Goal: Task Accomplishment & Management: Manage account settings

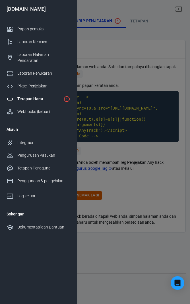
click at [157, 123] on div at bounding box center [95, 152] width 190 height 304
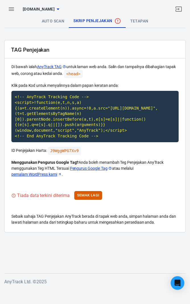
click at [13, 9] on icon "button" at bounding box center [11, 8] width 5 height 3
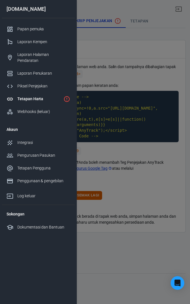
click at [151, 116] on div at bounding box center [95, 152] width 190 height 304
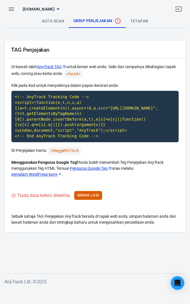
click at [90, 115] on code "<!-- AnyTrack Tracking Code --> <script>!function(e,t,n,s,a){(a=t.createElement…" at bounding box center [94, 116] width 167 height 51
copy code "<!-- AnyTrack Tracking Code --> <script>!function(e,t,n,s,a){(a=t.createElement…"
click at [94, 194] on font "Semak Lagi" at bounding box center [88, 195] width 22 height 4
click at [62, 151] on code "J9WggWPG7Xv9" at bounding box center [64, 151] width 33 height 8
click at [57, 153] on code "J9WggWPG7Xv9" at bounding box center [64, 151] width 33 height 8
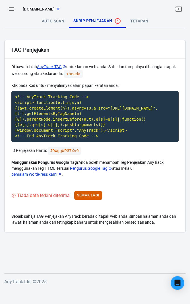
click at [63, 147] on code "J9WggWPG7Xv9" at bounding box center [64, 151] width 33 height 8
click at [76, 72] on code "<head>" at bounding box center [73, 74] width 19 height 8
click at [131, 98] on code "<!-- AnyTrack Tracking Code --> <script>!function(e,t,n,s,a){(a=t.createElement…" at bounding box center [94, 116] width 167 height 51
click at [144, 170] on p "Menggunakan Pengurus Google Tag? Anda boleh menambah Teg Penjejakan AnyTrack me…" at bounding box center [94, 168] width 167 height 18
click at [65, 65] on icon at bounding box center [64, 67] width 4 height 4
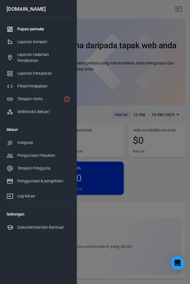
click at [65, 96] on icon "Hartanah belum dipasang lagi" at bounding box center [66, 99] width 7 height 7
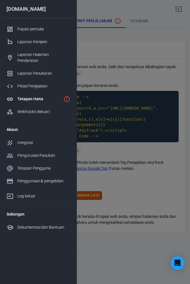
click at [159, 212] on div at bounding box center [95, 142] width 190 height 284
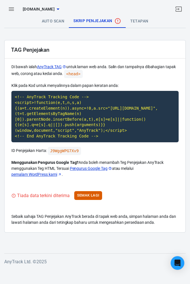
click at [30, 104] on code "<!-- AnyTrack Tracking Code --> <script>!function(e,t,n,s,a){(a=t.createElement…" at bounding box center [94, 116] width 167 height 51
copy code "<!-- AnyTrack Tracking Code --> <script>!function(e,t,n,s,a){(a=t.createElement…"
click at [73, 151] on code "J9WggWPG7Xv9" at bounding box center [64, 151] width 33 height 8
click at [57, 150] on code "J9WggWPG7Xv9" at bounding box center [64, 151] width 33 height 8
click at [144, 22] on font "tetapan" at bounding box center [139, 21] width 18 height 5
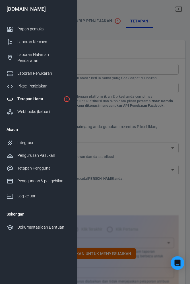
click at [159, 70] on div at bounding box center [95, 142] width 190 height 284
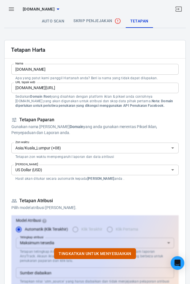
click at [172, 169] on icon "Buka" at bounding box center [172, 169] width 3 height 1
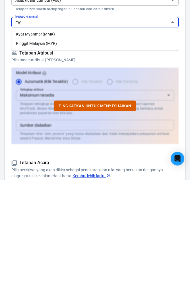
click at [90, 149] on li "Ringgit Malaysia (MYR)" at bounding box center [94, 147] width 167 height 9
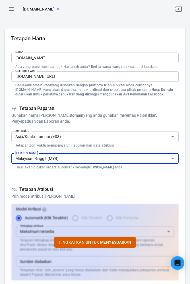
scroll to position [11, 0]
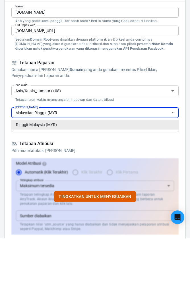
click at [152, 157] on input "Malaysian Ringgit (MYR" at bounding box center [90, 158] width 154 height 7
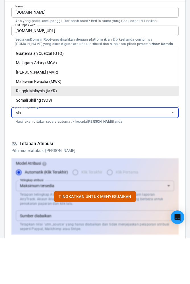
type input "M"
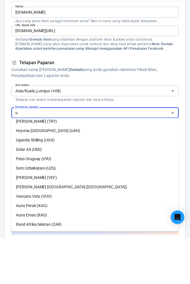
scroll to position [0, 0]
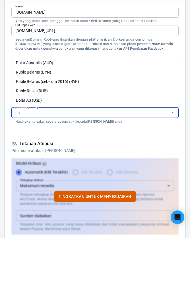
type input "u"
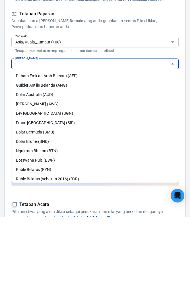
scroll to position [39, 0]
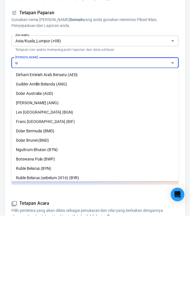
click at [97, 129] on input "u" at bounding box center [90, 131] width 154 height 7
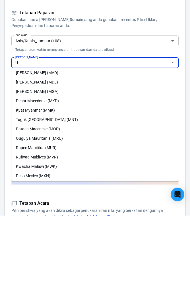
scroll to position [0, 0]
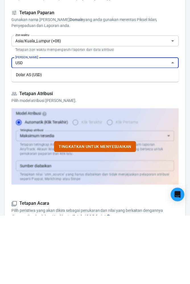
click at [15, 143] on li "Dolar AS (USD)" at bounding box center [94, 142] width 167 height 9
type input "US Dollar (USD)"
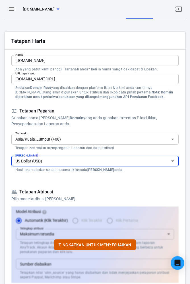
scroll to position [9, 0]
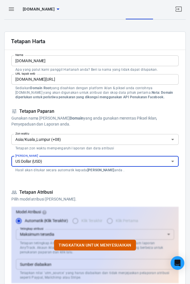
click at [97, 59] on input "[DOMAIN_NAME]" at bounding box center [94, 60] width 167 height 10
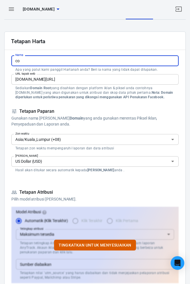
type input "c"
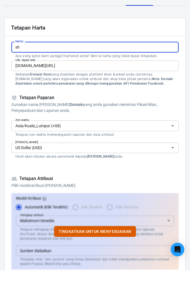
type input "s"
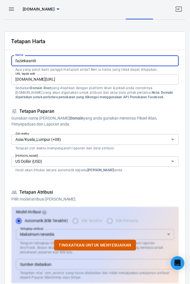
click at [71, 59] on input "faziekaamit" at bounding box center [94, 60] width 167 height 10
type input "f"
click at [133, 104] on form "Tetapan Harta Nama Nama Apa yang patut kami panggil Hartanah anda? Beri ia nama…" at bounding box center [94, 283] width 167 height 502
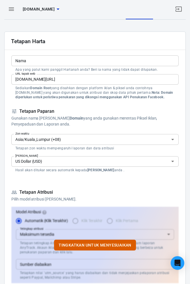
click at [93, 58] on input "Nama" at bounding box center [94, 60] width 167 height 10
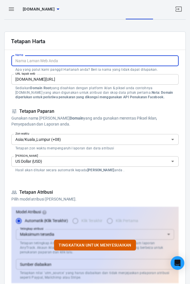
type input "C"
type input "c"
type input "[DOMAIN_NAME]"
click at [36, 77] on input "[DOMAIN_NAME][URL]" at bounding box center [94, 79] width 167 height 10
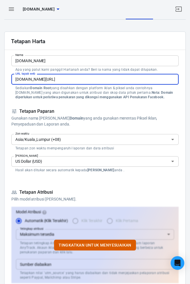
type input "[DOMAIN_NAME][URL]"
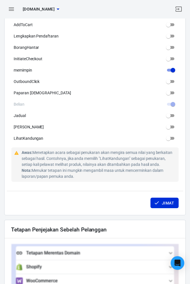
scroll to position [330, 0]
click at [170, 94] on input "[PERSON_NAME]" at bounding box center [168, 92] width 20 height 7
checkbox input "true"
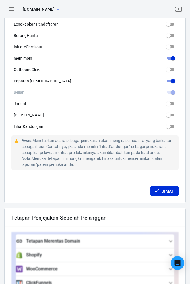
scroll to position [343, 0]
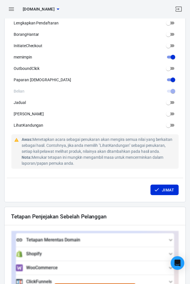
click at [171, 115] on input "[PERSON_NAME]" at bounding box center [168, 113] width 20 height 7
click at [172, 115] on input "[PERSON_NAME]" at bounding box center [172, 113] width 20 height 7
checkbox input "false"
click at [173, 58] on input "memimpin" at bounding box center [172, 57] width 20 height 7
checkbox input "false"
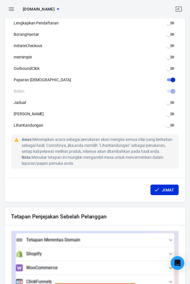
click at [172, 82] on input "[PERSON_NAME]" at bounding box center [172, 79] width 20 height 7
checkbox input "false"
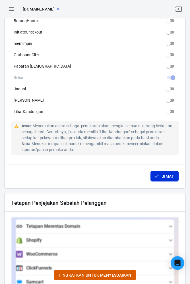
scroll to position [355, 0]
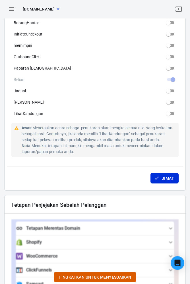
click at [173, 103] on input "[PERSON_NAME]" at bounding box center [168, 102] width 20 height 7
click at [173, 103] on input "[PERSON_NAME]" at bounding box center [172, 102] width 20 height 7
checkbox input "false"
click at [171, 115] on input "LihatKandungan" at bounding box center [168, 113] width 20 height 7
click at [172, 115] on input "LihatKandungan" at bounding box center [172, 113] width 20 height 7
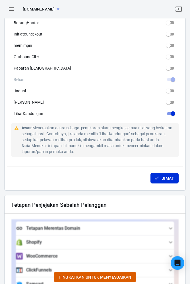
checkbox input "false"
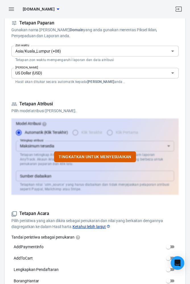
scroll to position [96, 0]
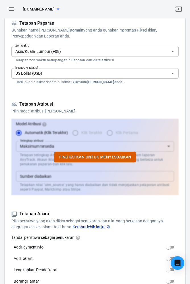
click at [172, 72] on icon "Open" at bounding box center [172, 73] width 7 height 7
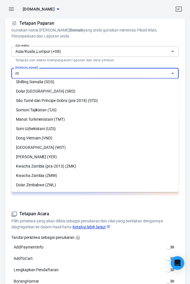
scroll to position [0, 0]
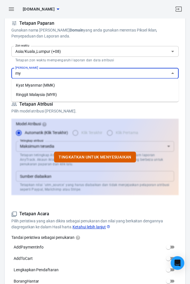
click at [18, 95] on font "Ringgit Malaysia (MYR)" at bounding box center [36, 94] width 41 height 5
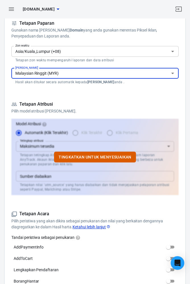
type input "Malaysian Ringgit (MYR)"
click at [172, 109] on p "Pilih model atribusi [PERSON_NAME]." at bounding box center [94, 111] width 167 height 6
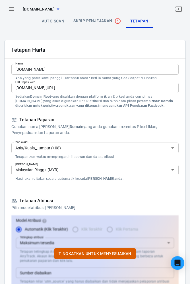
click at [99, 18] on font "Skrip Penjejakan" at bounding box center [92, 20] width 39 height 5
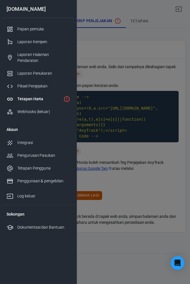
click at [150, 163] on div at bounding box center [95, 142] width 190 height 284
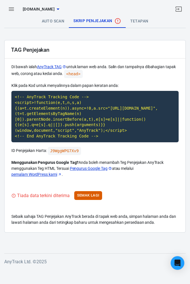
click at [128, 127] on code "<!-- AnyTrack Tracking Code --> <script>!function(e,t,n,s,a){(a=t.createElement…" at bounding box center [94, 116] width 167 height 51
copy code "<!-- AnyTrack Tracking Code --> <script>!function(e,t,n,s,a){(a=t.createElement…"
click at [58, 23] on font "Auto Scan" at bounding box center [53, 21] width 23 height 5
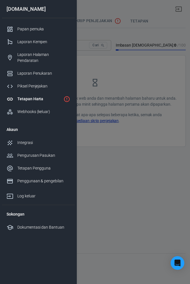
click at [152, 166] on div at bounding box center [95, 142] width 190 height 284
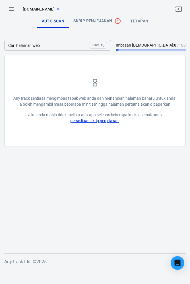
click at [119, 19] on icon "Tiada data diterima" at bounding box center [118, 21] width 6 height 6
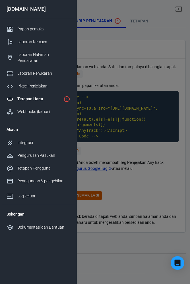
click at [159, 71] on div at bounding box center [95, 142] width 190 height 284
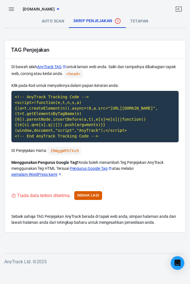
click at [75, 71] on code "<head>" at bounding box center [73, 74] width 19 height 8
click at [127, 96] on code "<!-- AnyTrack Tracking Code --> <script>!function(e,t,n,s,a){(a=t.createElement…" at bounding box center [94, 116] width 167 height 51
click at [124, 98] on code "<!-- AnyTrack Tracking Code --> <script>!function(e,t,n,s,a){(a=t.createElement…" at bounding box center [94, 116] width 167 height 51
click at [93, 195] on font "Semak Lagi" at bounding box center [88, 195] width 22 height 4
click at [92, 167] on font "Pengurus Google Tag" at bounding box center [88, 168] width 37 height 5
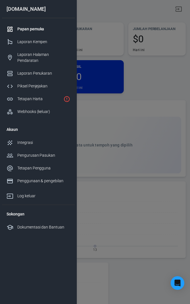
click at [47, 166] on font "Tetapan Pengguna" at bounding box center [33, 168] width 33 height 5
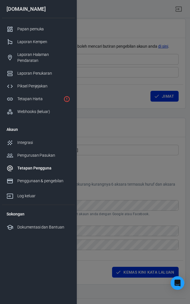
scroll to position [45, 0]
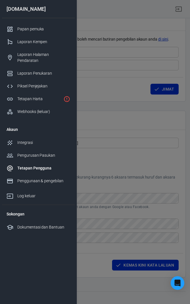
click at [179, 171] on div at bounding box center [95, 152] width 190 height 304
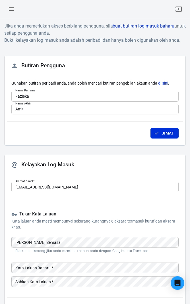
scroll to position [0, 0]
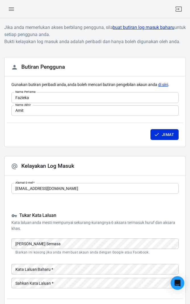
click at [15, 7] on button "button" at bounding box center [12, 9] width 14 height 14
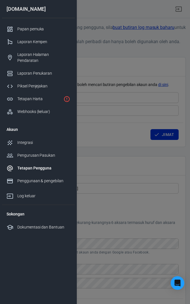
click at [47, 140] on div "Integrasi" at bounding box center [43, 143] width 53 height 6
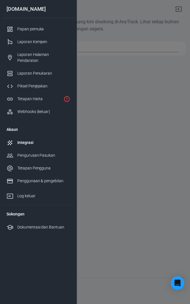
click at [164, 190] on div at bounding box center [95, 152] width 190 height 304
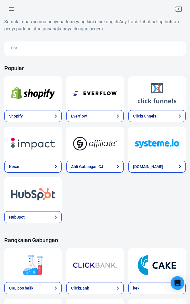
click at [150, 50] on input "text" at bounding box center [93, 48] width 165 height 7
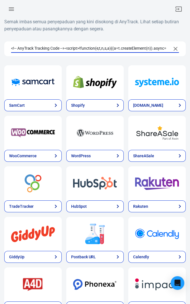
scroll to position [0, 441]
type input "<!-- AnyTrack Tracking Code --> <script>!function(e,t,n,s,a){(a=t.createElement…"
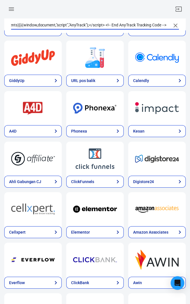
scroll to position [0, 0]
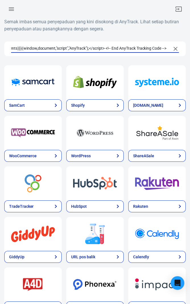
click at [176, 49] on icon "Kosongkan Carian" at bounding box center [175, 48] width 7 height 7
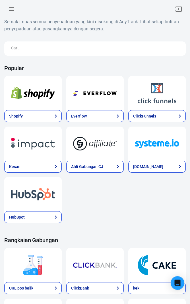
click at [158, 50] on input "text" at bounding box center [93, 48] width 165 height 7
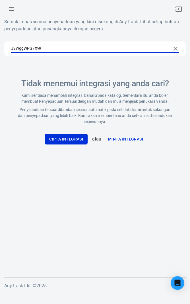
type input "J9WggWPG7Xv9"
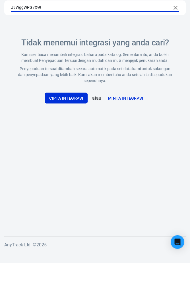
click at [49, 139] on button "Cipta Integrasi" at bounding box center [66, 139] width 43 height 11
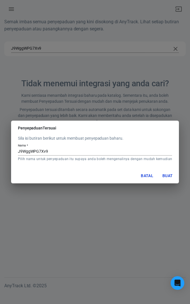
click at [156, 106] on div "Penyepaduan Tersuai Sila isi butiran berikut untuk membuat penyepaduan baharu. …" at bounding box center [95, 152] width 190 height 304
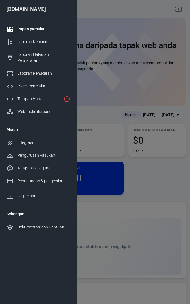
click at [22, 153] on font "Pengurusan Pasukan" at bounding box center [36, 155] width 38 height 5
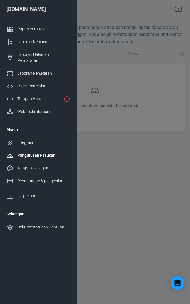
click at [164, 196] on div at bounding box center [95, 152] width 190 height 304
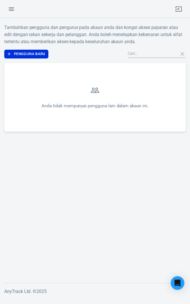
click at [12, 8] on icon "button" at bounding box center [11, 9] width 7 height 7
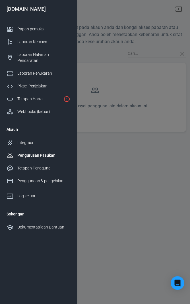
click at [53, 70] on div "Laporan Penukaran" at bounding box center [43, 73] width 53 height 6
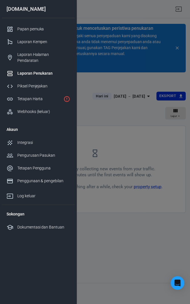
click at [150, 237] on div at bounding box center [95, 152] width 190 height 304
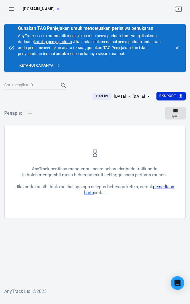
click at [163, 186] on font "persediaan harta" at bounding box center [129, 189] width 90 height 11
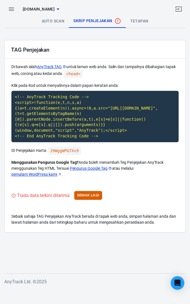
click at [31, 117] on code "<!-- AnyTrack Tracking Code --> <script>!function(e,t,n,s,a){(a=t.createElement…" at bounding box center [94, 116] width 167 height 51
click at [64, 152] on code "J9WggWPG7Xv9" at bounding box center [64, 151] width 33 height 8
click at [69, 151] on code "J9WggWPG7Xv9" at bounding box center [64, 151] width 33 height 8
click at [139, 19] on font "tetapan" at bounding box center [139, 21] width 18 height 5
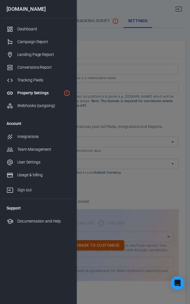
click at [161, 188] on div at bounding box center [95, 152] width 190 height 304
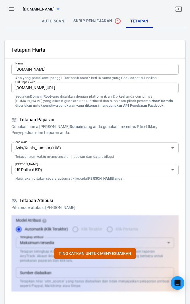
click at [27, 69] on input "[DOMAIN_NAME]" at bounding box center [94, 69] width 167 height 10
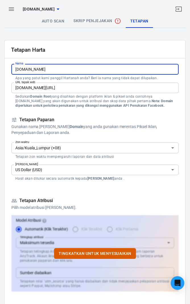
type input "[DOMAIN_NAME]"
click at [26, 86] on input "[DOMAIN_NAME][URL]" at bounding box center [94, 88] width 167 height 10
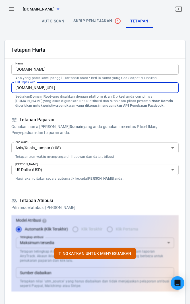
click at [26, 86] on input "[DOMAIN_NAME][URL]" at bounding box center [94, 88] width 167 height 10
type input "[DOMAIN_NAME][URL]"
click at [14, 119] on icon at bounding box center [14, 120] width 6 height 6
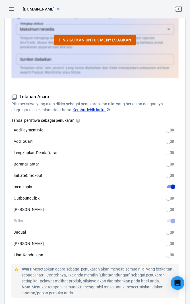
scroll to position [214, 0]
click at [171, 209] on input "[PERSON_NAME]" at bounding box center [168, 209] width 20 height 7
checkbox input "true"
click at [173, 240] on input "[PERSON_NAME]" at bounding box center [168, 243] width 20 height 7
checkbox input "true"
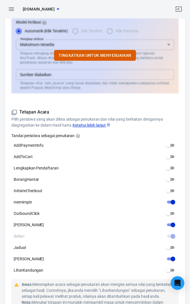
scroll to position [199, 0]
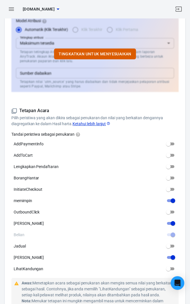
click at [172, 211] on input "OutboundClick" at bounding box center [168, 212] width 20 height 7
checkbox input "true"
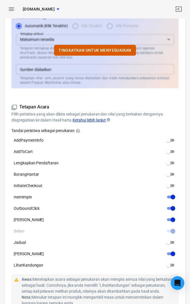
scroll to position [215, 0]
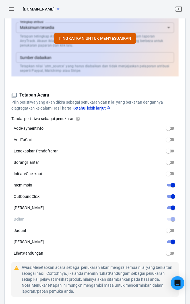
click at [173, 209] on input "[PERSON_NAME]" at bounding box center [172, 207] width 20 height 7
checkbox input "false"
click at [173, 195] on input "OutboundClick" at bounding box center [172, 196] width 20 height 7
checkbox input "false"
click at [174, 240] on input "[PERSON_NAME]" at bounding box center [172, 241] width 20 height 7
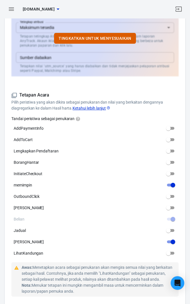
checkbox input "false"
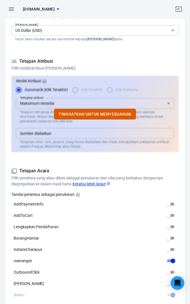
scroll to position [137, 0]
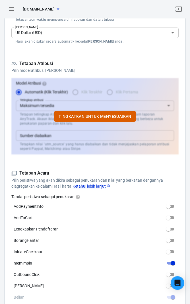
click at [122, 114] on font "Tingkatkan untuk menyesuaikan" at bounding box center [94, 116] width 73 height 5
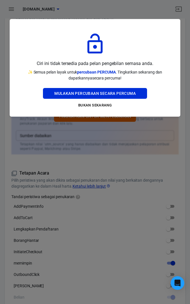
click at [137, 92] on button "Mulakan Percubaan Secara Percuma" at bounding box center [95, 93] width 104 height 11
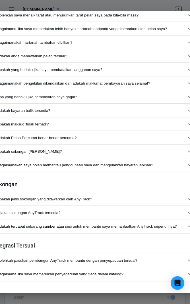
scroll to position [474, 0]
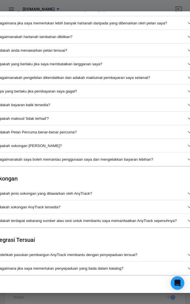
click at [143, 217] on button "Adakah terdapat sebarang sumber atau sesi untuk membantu saya memanfaatkan AnyT…" at bounding box center [95, 221] width 204 height 14
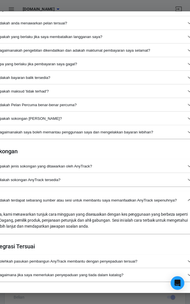
scroll to position [508, 0]
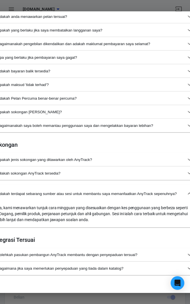
click at [163, 162] on button "Apakah jenis sokongan yang ditawarkan oleh AnyTrack?" at bounding box center [95, 160] width 204 height 14
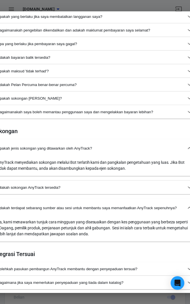
scroll to position [523, 0]
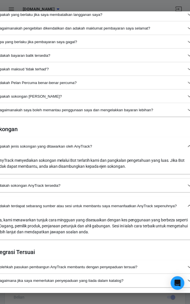
click at [153, 182] on button "Bilakah sokongan AnyTrack tersedia?" at bounding box center [95, 185] width 204 height 14
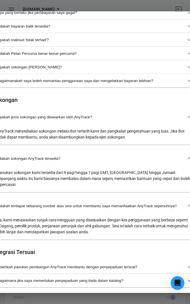
scroll to position [559, 0]
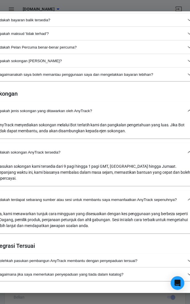
click at [158, 258] on button "Bolehkah pasukan pembangun AnyTrack membantu dengan penyepaduan tersuai?" at bounding box center [95, 261] width 204 height 14
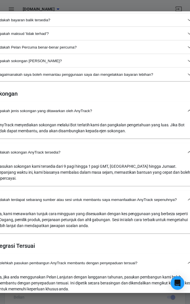
scroll to position [593, 0]
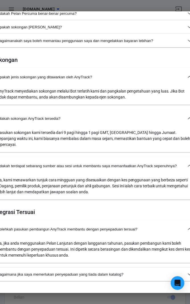
click at [144, 272] on span "Bagaimana jika saya memerlukan penyepaduan yang tiada dalam katalog?" at bounding box center [91, 274] width 188 height 4
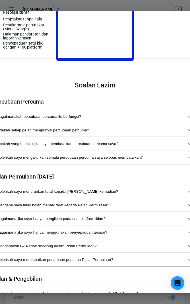
scroll to position [191, 0]
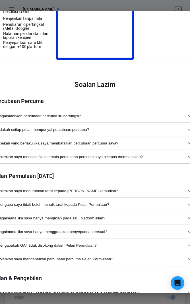
click at [26, 155] on font "Bolehkah saya mengaktifkan semula percubaan percuma saya selepas membatalkan?" at bounding box center [69, 157] width 145 height 4
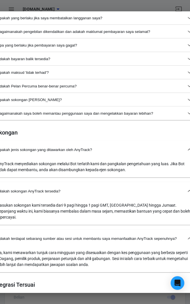
scroll to position [552, 0]
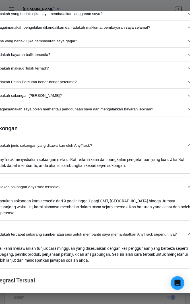
click at [27, 161] on div "AnyTrack menyediakan sokongan melalui Bot terlatih kami dan pangkalan pengetahu…" at bounding box center [94, 163] width 195 height 12
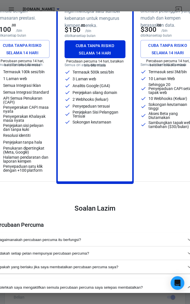
scroll to position [0, 0]
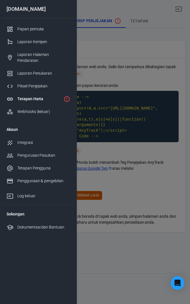
click at [45, 84] on font "Piksel Penjejakan" at bounding box center [32, 86] width 30 height 5
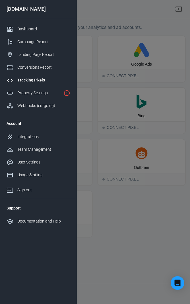
click at [169, 102] on div at bounding box center [95, 152] width 190 height 304
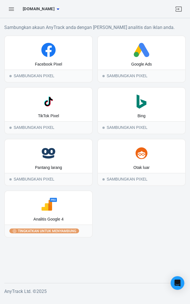
click at [73, 229] on font "Tingkatkan untuk menyambung" at bounding box center [47, 231] width 58 height 4
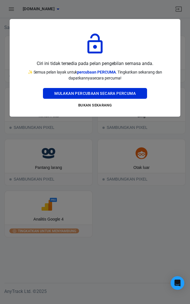
click at [134, 205] on div at bounding box center [95, 152] width 190 height 304
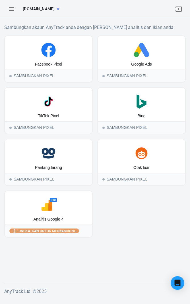
click at [139, 213] on div "Facebook Pixel Sambungkan Pixel Google Ads Sambungkan Pixel TikTok Pixel Sambun…" at bounding box center [94, 136] width 181 height 202
click at [107, 75] on font "Sambungkan Pixel" at bounding box center [126, 75] width 41 height 5
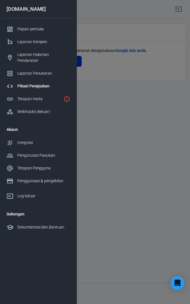
click at [146, 187] on div at bounding box center [95, 152] width 190 height 304
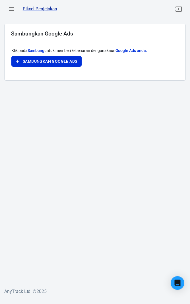
click at [76, 63] on font "Sambungkan Google Ads" at bounding box center [50, 61] width 54 height 5
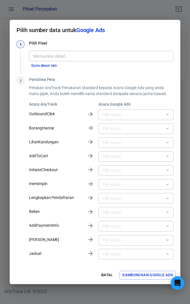
click at [50, 67] on font "Guna akaun lain" at bounding box center [44, 66] width 26 height 4
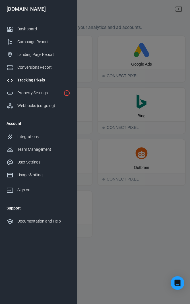
click at [159, 202] on div at bounding box center [95, 152] width 190 height 304
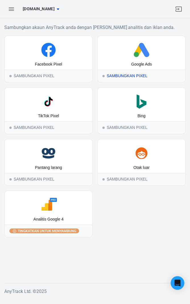
click at [145, 75] on div "Sambungkan Pixel" at bounding box center [141, 76] width 87 height 12
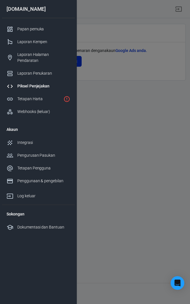
click at [133, 106] on div at bounding box center [95, 152] width 190 height 304
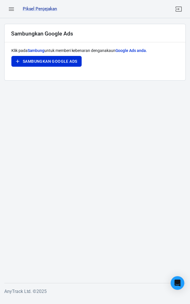
click at [75, 60] on font "Sambungkan Google Ads" at bounding box center [50, 61] width 54 height 5
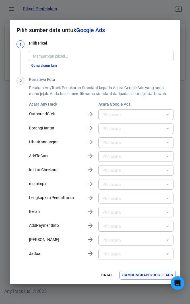
click at [164, 143] on div at bounding box center [166, 142] width 7 height 8
click at [86, 241] on div "Acara AnyTrack Acara Google Ads OutboundClick ​ BorangHantar ​ LihatKandungan ​…" at bounding box center [101, 180] width 144 height 159
click at [171, 253] on div "​" at bounding box center [135, 254] width 75 height 10
click at [145, 60] on div "Piksel" at bounding box center [101, 56] width 144 height 10
click at [143, 230] on div "​" at bounding box center [135, 226] width 75 height 10
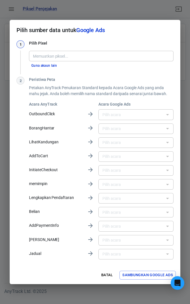
click at [146, 207] on div "​" at bounding box center [135, 212] width 75 height 10
click at [30, 140] on font "LihatKandungan" at bounding box center [44, 142] width 30 height 5
click at [87, 142] on icon at bounding box center [90, 141] width 7 height 7
click at [92, 231] on div "Acara AnyTrack Acara Google Ads OutboundClick ​ BorangHantar ​ LihatKandungan ​…" at bounding box center [101, 180] width 144 height 159
click at [89, 225] on icon at bounding box center [90, 225] width 7 height 7
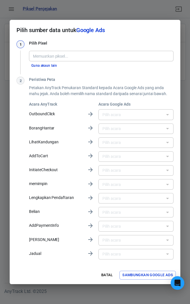
click at [165, 119] on div "​" at bounding box center [135, 114] width 75 height 10
click at [171, 115] on div "​" at bounding box center [135, 114] width 75 height 10
click at [168, 117] on div at bounding box center [166, 115] width 7 height 8
click at [148, 274] on font "Sambungkan Google Ads" at bounding box center [147, 275] width 50 height 4
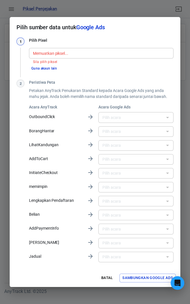
click at [117, 105] on font "Acara Google Ads" at bounding box center [114, 107] width 32 height 5
click at [49, 66] on font "Guna akaun lain" at bounding box center [44, 69] width 26 height 6
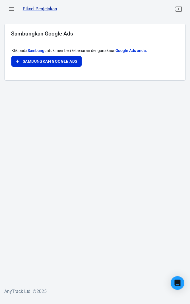
click at [47, 8] on font "Piksel Penjejakan" at bounding box center [40, 8] width 34 height 5
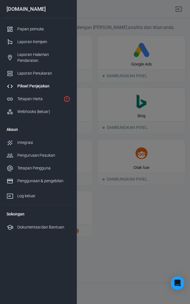
click at [163, 186] on div at bounding box center [95, 152] width 190 height 304
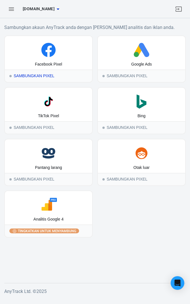
click at [21, 73] on div "Sambungkan Pixel" at bounding box center [48, 76] width 87 height 12
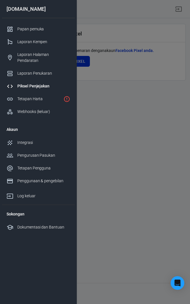
click at [148, 161] on div at bounding box center [95, 152] width 190 height 304
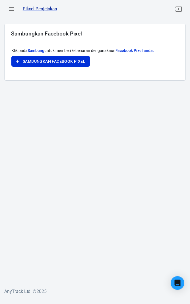
click at [151, 51] on font "Facebook Pixel anda." at bounding box center [134, 50] width 38 height 5
click at [14, 8] on icon "button" at bounding box center [11, 9] width 7 height 7
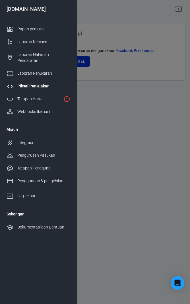
click at [44, 28] on div "Papan pemuka" at bounding box center [43, 29] width 53 height 6
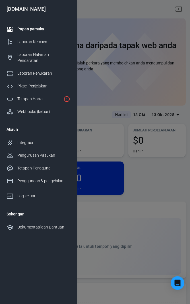
click at [160, 176] on div at bounding box center [95, 152] width 190 height 304
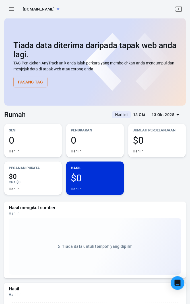
click at [16, 83] on button "Pasang Tag" at bounding box center [30, 82] width 34 height 11
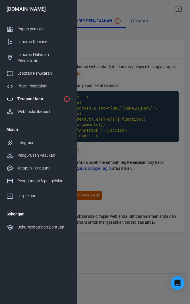
click at [136, 120] on div at bounding box center [95, 152] width 190 height 304
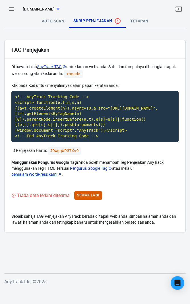
click at [134, 118] on code "<!-- AnyTrack Tracking Code --> <script>!function(e,t,n,s,a){(a=t.createElement…" at bounding box center [94, 116] width 167 height 51
copy code "<!-- AnyTrack Tracking Code --> <script>!function(e,t,n,s,a){(a=t.createElement…"
click at [68, 151] on code "J9WggWPG7Xv9" at bounding box center [64, 151] width 33 height 8
click at [69, 151] on code "J9WggWPG7Xv9" at bounding box center [64, 151] width 33 height 8
click at [13, 7] on icon "button" at bounding box center [11, 8] width 5 height 3
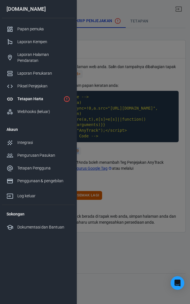
click at [55, 96] on div "Tetapan Harta" at bounding box center [39, 99] width 44 height 6
click at [52, 109] on div "Webhooks (keluar)" at bounding box center [43, 112] width 53 height 6
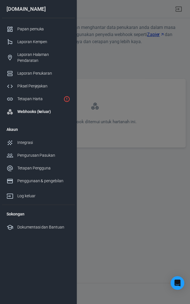
click at [129, 109] on div at bounding box center [95, 152] width 190 height 304
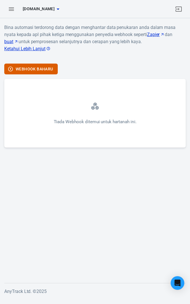
click at [13, 8] on icon "button" at bounding box center [11, 8] width 5 height 3
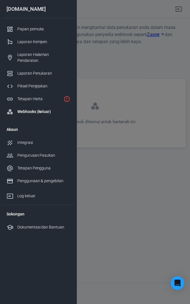
click at [130, 87] on div at bounding box center [95, 152] width 190 height 304
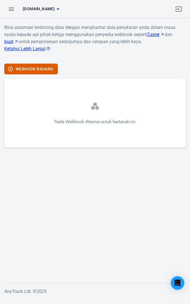
click at [50, 7] on font "[DOMAIN_NAME]" at bounding box center [39, 9] width 32 height 5
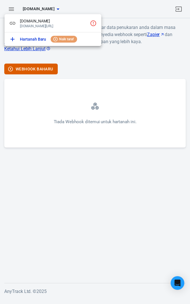
click at [117, 75] on div at bounding box center [95, 152] width 190 height 304
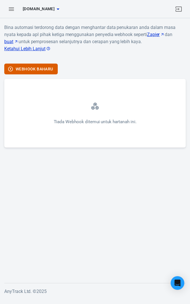
click at [54, 7] on icon "button" at bounding box center [57, 9] width 7 height 7
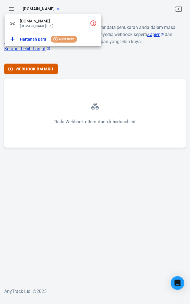
click at [96, 24] on icon "Klik untuk menyediakan skrip penjejakan" at bounding box center [93, 23] width 6 height 6
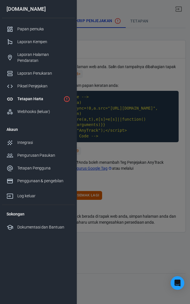
click at [147, 150] on div at bounding box center [95, 152] width 190 height 304
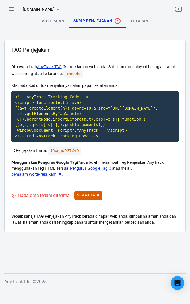
click at [93, 193] on font "Semak Lagi" at bounding box center [88, 195] width 22 height 4
click at [162, 221] on p "Sebaik sahaja TAG Penjejakan AnyTrack berada di tapak web anda, simpan halaman …" at bounding box center [94, 219] width 167 height 12
click at [165, 193] on div "Tiada data terkini diterima Semak Lagi" at bounding box center [94, 195] width 167 height 9
click at [150, 125] on code "<!-- AnyTrack Tracking Code --> <script>!function(e,t,n,s,a){(a=t.createElement…" at bounding box center [94, 116] width 167 height 51
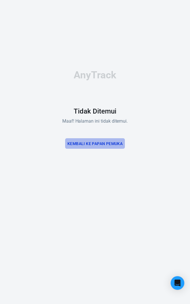
click at [115, 148] on button "Kembali ke Papan Pemuka" at bounding box center [95, 143] width 60 height 11
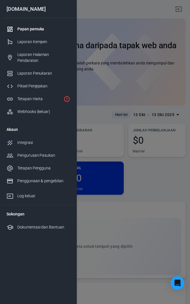
click at [136, 99] on div at bounding box center [95, 152] width 190 height 304
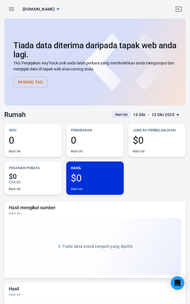
click at [35, 81] on font "Pasang Tag" at bounding box center [30, 82] width 25 height 5
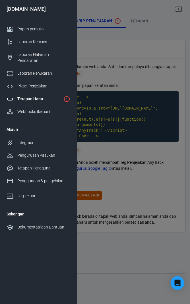
click at [63, 96] on link "Tetapan Harta" at bounding box center [38, 98] width 73 height 13
click at [150, 127] on div at bounding box center [95, 152] width 190 height 304
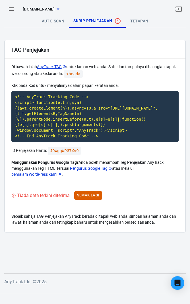
click at [116, 120] on code "<!-- AnyTrack Tracking Code --> <script>!function(e,t,n,s,a){(a=t.createElement…" at bounding box center [94, 116] width 167 height 51
copy code "<!-- AnyTrack Tracking Code --> <script>!function(e,t,n,s,a){(a=t.createElement…"
click at [55, 151] on code "J9WggWPG7Xv9" at bounding box center [64, 151] width 33 height 8
click at [59, 151] on code "J9WggWPG7Xv9" at bounding box center [64, 151] width 33 height 8
click at [143, 19] on font "tetapan" at bounding box center [139, 21] width 18 height 5
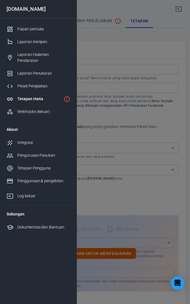
click at [162, 121] on div at bounding box center [95, 152] width 190 height 304
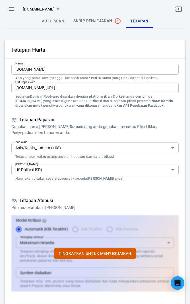
click at [29, 68] on input "[DOMAIN_NAME]" at bounding box center [94, 69] width 167 height 10
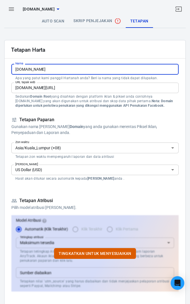
type input "[DOMAIN_NAME]"
click at [25, 88] on input "[DOMAIN_NAME][URL]" at bounding box center [94, 88] width 167 height 10
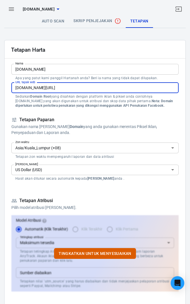
click at [28, 86] on input "[DOMAIN_NAME][URL]" at bounding box center [94, 88] width 167 height 10
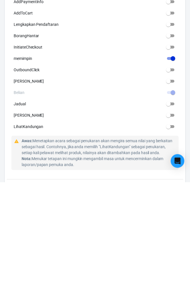
scroll to position [223, 0]
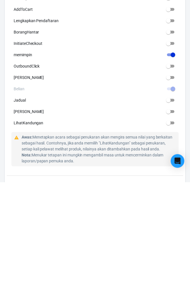
type input "[DOMAIN_NAME][URL]"
click at [173, 199] on input "[PERSON_NAME]" at bounding box center [168, 199] width 20 height 7
checkbox input "true"
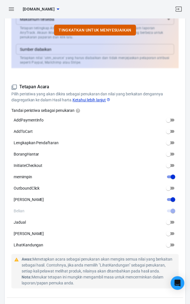
click at [173, 186] on input "OutboundClick" at bounding box center [168, 188] width 20 height 7
checkbox input "true"
click at [171, 235] on input "[PERSON_NAME]" at bounding box center [168, 233] width 20 height 7
checkbox input "true"
click at [172, 246] on input "LihatKandungan" at bounding box center [168, 244] width 20 height 7
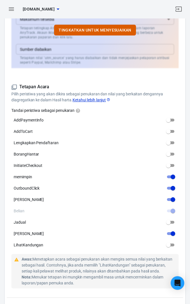
checkbox input "true"
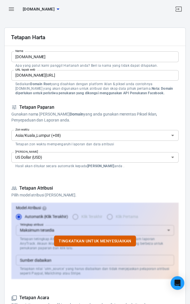
scroll to position [13, 0]
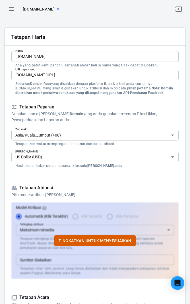
click at [171, 156] on icon "Buka" at bounding box center [172, 156] width 7 height 7
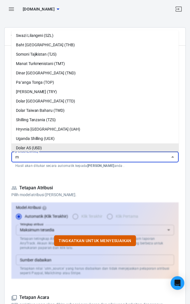
scroll to position [0, 0]
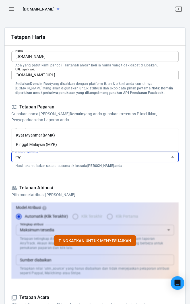
click at [16, 144] on font "Ringgit Malaysia (MYR)" at bounding box center [36, 144] width 41 height 5
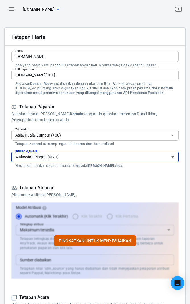
type input "Malaysian Ringgit (MYR)"
click at [179, 179] on div "Tetapan Harta Nama [DOMAIN_NAME] Nama Apa yang patut kami panggil Hartanah anda…" at bounding box center [94, 279] width 181 height 505
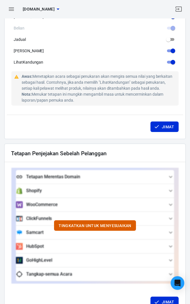
scroll to position [405, 0]
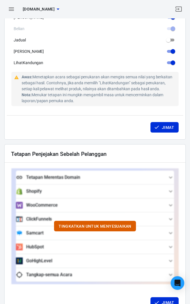
click at [166, 131] on button "Jimat" at bounding box center [164, 127] width 28 height 11
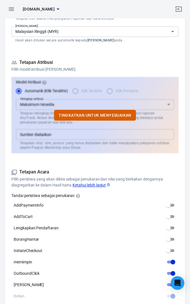
scroll to position [137, 0]
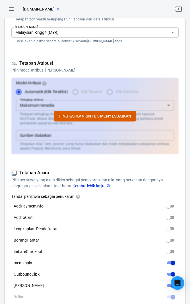
click at [174, 252] on input "InitiateCheckout" at bounding box center [168, 251] width 20 height 7
checkbox input "true"
click at [127, 118] on font "Tingkatkan untuk menyesuaikan" at bounding box center [94, 115] width 73 height 7
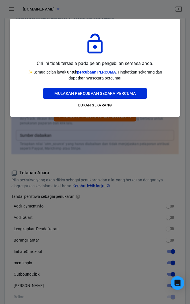
click at [138, 96] on button "Mulakan Percubaan Secara Percuma" at bounding box center [95, 93] width 104 height 11
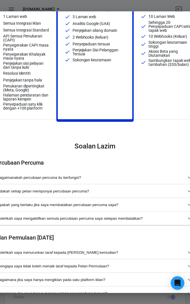
scroll to position [0, 0]
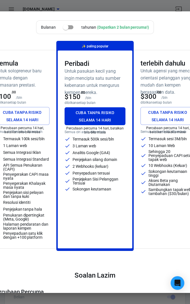
click at [173, 5] on div "Bulanan tahunan (Dapatkan 2 bulan percuma!) Pemula Untuk solopreneur baru bermu…" at bounding box center [95, 152] width 190 height 304
click at [182, 30] on div "Bulanan tahunan (Dapatkan 2 bulan percuma!)" at bounding box center [95, 28] width 218 height 16
click at [175, 99] on div "$300 .00 /bln" at bounding box center [167, 96] width 54 height 10
click at [33, 9] on div "Bulanan tahunan (Dapatkan 2 bulan percuma!) Pemula Untuk solopreneur baru bermu…" at bounding box center [95, 152] width 190 height 304
click at [83, 10] on div "Bulanan tahunan (Dapatkan 2 bulan percuma!) Pemula Untuk solopreneur baru bermu…" at bounding box center [95, 152] width 190 height 304
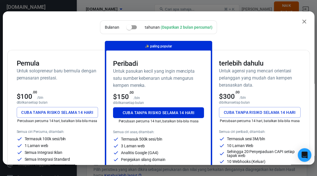
click at [189, 23] on icon "dekat" at bounding box center [305, 22] width 4 height 4
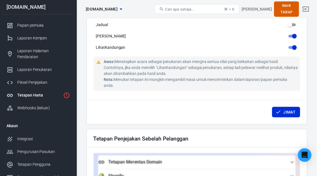
scroll to position [409, 0]
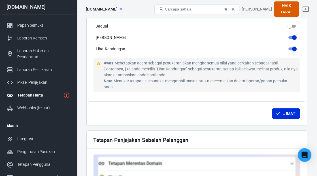
click at [189, 112] on font "Jimat" at bounding box center [290, 113] width 12 height 5
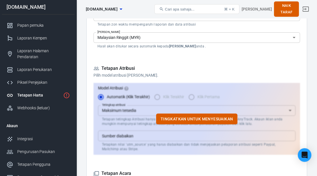
scroll to position [125, 0]
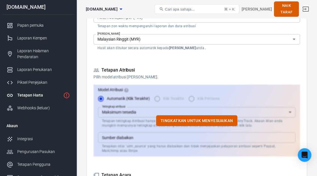
click at [118, 9] on icon "button" at bounding box center [121, 9] width 7 height 7
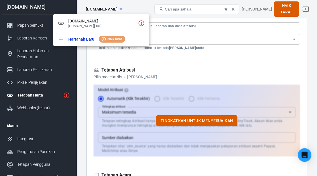
click at [143, 22] on icon "Klik untuk menyediakan skrip penjejakan" at bounding box center [141, 23] width 7 height 7
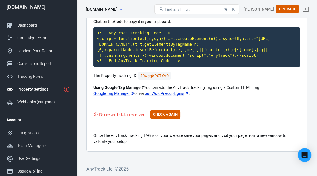
scroll to position [69, 0]
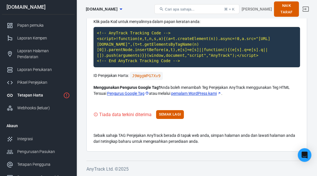
click at [189, 50] on code "<!-- AnyTrack Tracking Code --> <script>!function(e,t,n,s,a){(a=t.createElement…" at bounding box center [197, 47] width 207 height 40
click at [151, 76] on code "J9WggWPG7Xv9" at bounding box center [146, 76] width 33 height 8
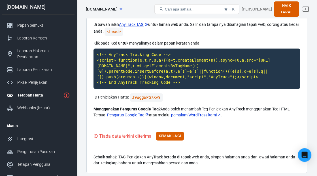
scroll to position [0, 0]
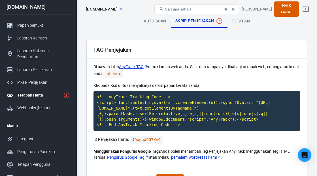
click at [189, 9] on button "Cari apa sahaja... ⌘ + K" at bounding box center [197, 9] width 85 height 10
click at [189, 7] on button "Cari apa sahaja... ⌘ + K" at bounding box center [197, 9] width 85 height 10
click at [189, 12] on button "Cari apa sahaja... ⌘ + K" at bounding box center [197, 9] width 85 height 10
click at [189, 10] on font "⌘ + K" at bounding box center [229, 9] width 10 height 4
click at [168, 9] on font "Cari apa sahaja..." at bounding box center [180, 9] width 30 height 4
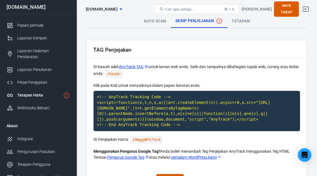
click at [159, 11] on button "Cari apa sahaja... ⌘ + K" at bounding box center [197, 9] width 85 height 10
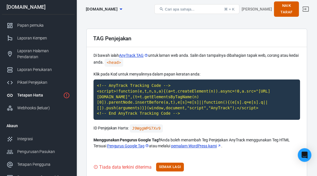
scroll to position [10, 0]
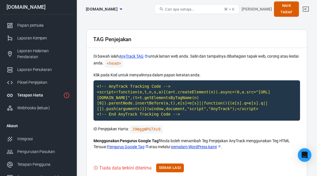
click at [189, 5] on div "Fazieka Amit Naik taraf" at bounding box center [276, 8] width 69 height 15
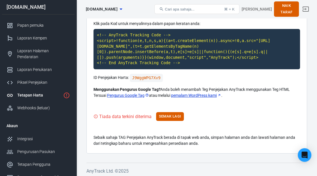
scroll to position [69, 0]
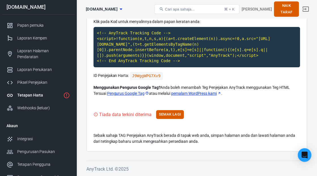
click at [174, 117] on font "Semak Lagi" at bounding box center [170, 114] width 22 height 7
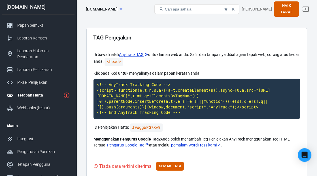
scroll to position [0, 0]
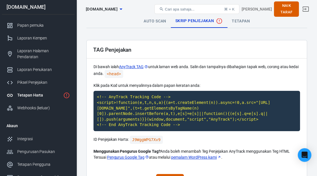
click at [189, 7] on button "Cari apa sahaja... ⌘ + K" at bounding box center [197, 9] width 85 height 10
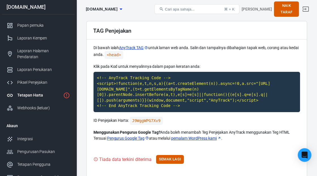
scroll to position [15, 0]
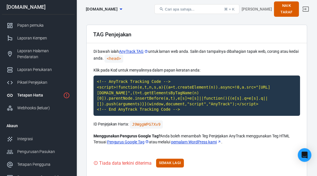
click at [66, 92] on icon "Hartanah belum dipasang lagi" at bounding box center [66, 95] width 7 height 7
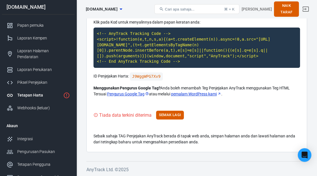
scroll to position [64, 0]
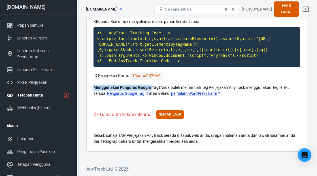
click at [189, 117] on div "Tiada data terkini diterima Semak Lagi" at bounding box center [197, 114] width 207 height 9
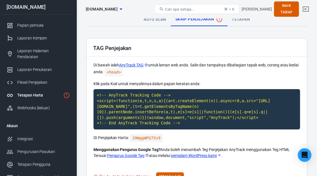
scroll to position [0, 0]
